Goal: Register for event/course

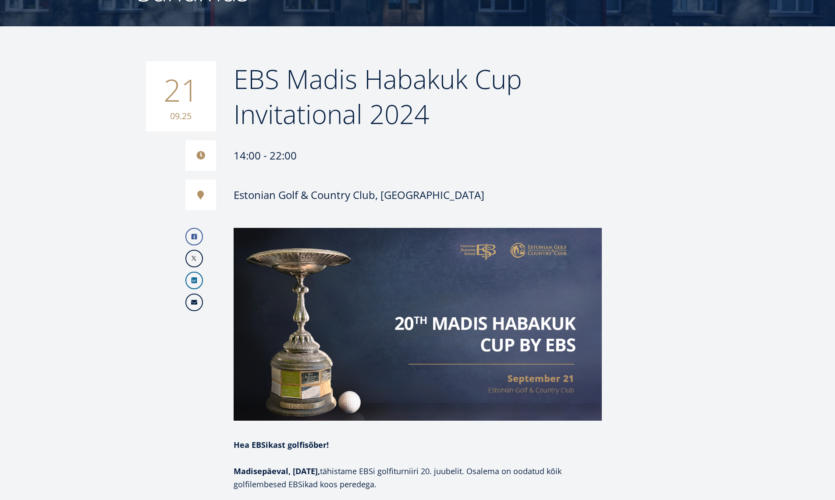
scroll to position [113, 0]
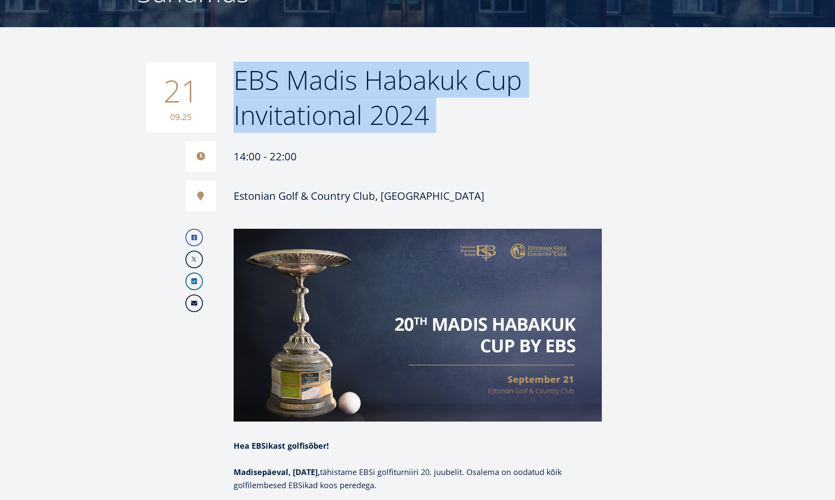
drag, startPoint x: 417, startPoint y: 131, endPoint x: 246, endPoint y: 81, distance: 177.9
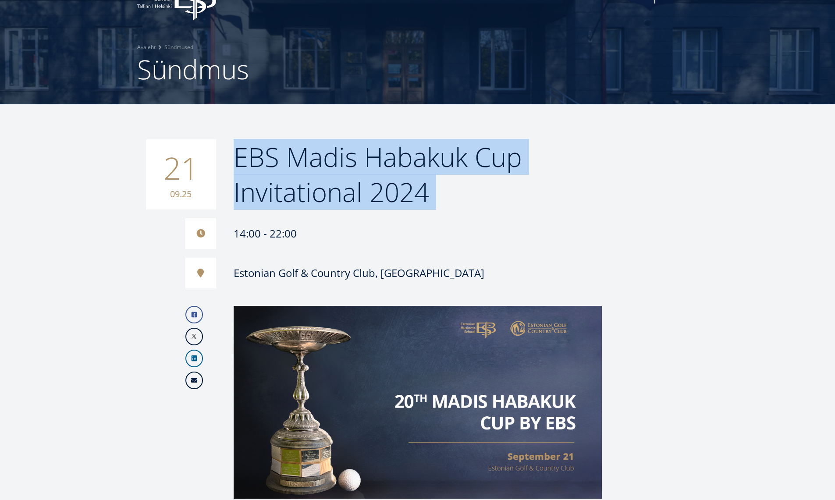
scroll to position [0, 0]
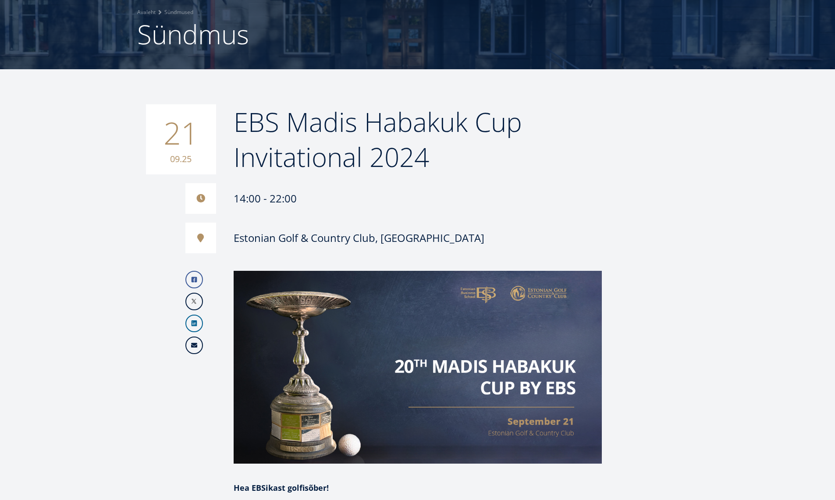
scroll to position [71, 0]
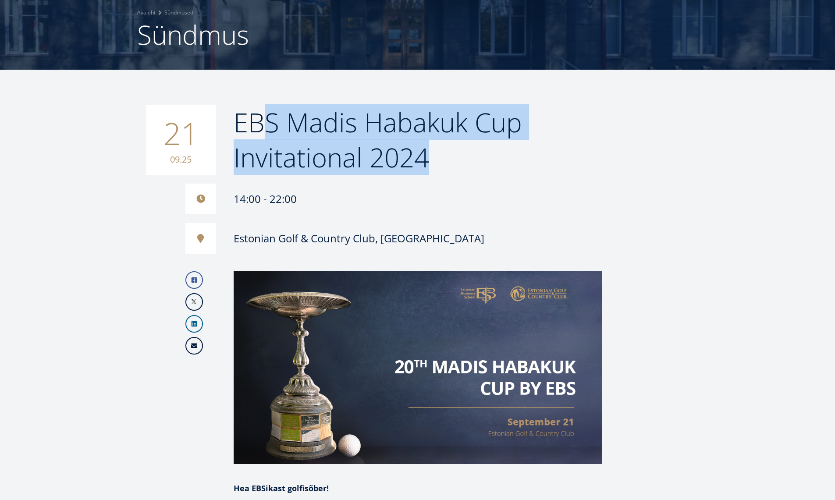
drag, startPoint x: 470, startPoint y: 172, endPoint x: 258, endPoint y: 122, distance: 218.2
click at [258, 122] on h2 "EBS Madis Habakuk Cup Invitational 2024" at bounding box center [418, 140] width 368 height 70
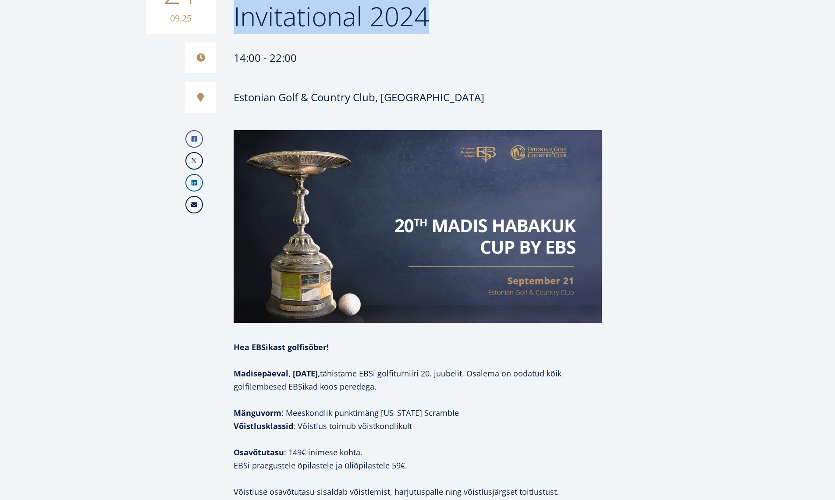
scroll to position [0, 0]
